Goal: Task Accomplishment & Management: Manage account settings

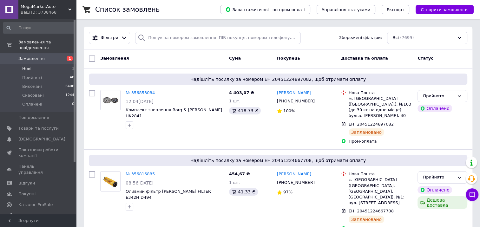
click at [42, 64] on li "Нові 1" at bounding box center [39, 68] width 78 height 9
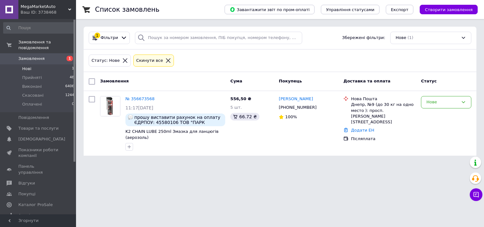
click at [165, 58] on icon at bounding box center [168, 61] width 6 height 6
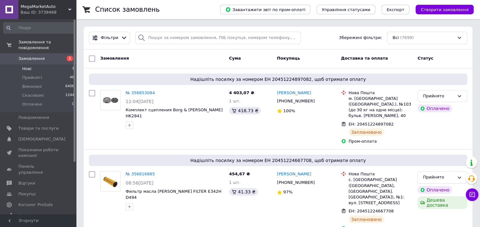
click at [57, 10] on div "Ваш ID: 3738468" at bounding box center [48, 13] width 55 height 6
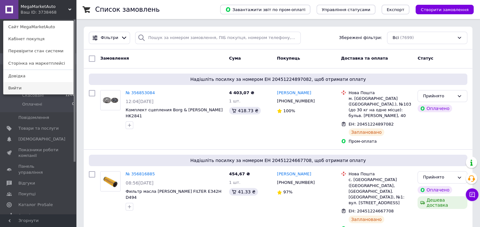
click at [20, 88] on link "Вийти" at bounding box center [38, 88] width 70 height 12
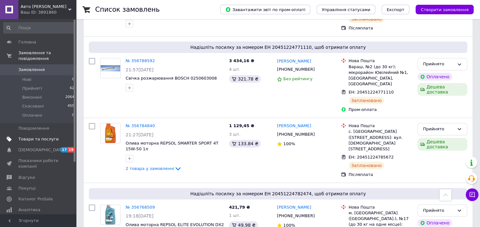
scroll to position [190, 0]
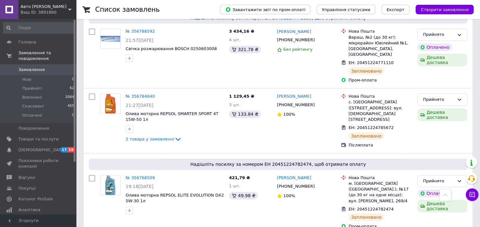
drag, startPoint x: 40, startPoint y: 194, endPoint x: 67, endPoint y: 181, distance: 29.9
click at [40, 196] on span "Каталог ProSale" at bounding box center [35, 199] width 34 height 6
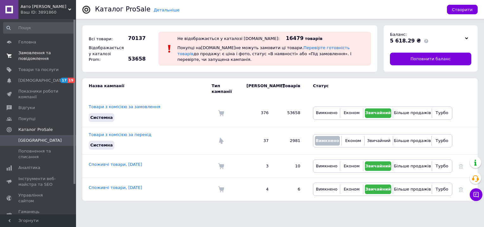
click at [28, 57] on span "Замовлення та повідомлення" at bounding box center [38, 55] width 40 height 11
